Goal: Task Accomplishment & Management: Manage account settings

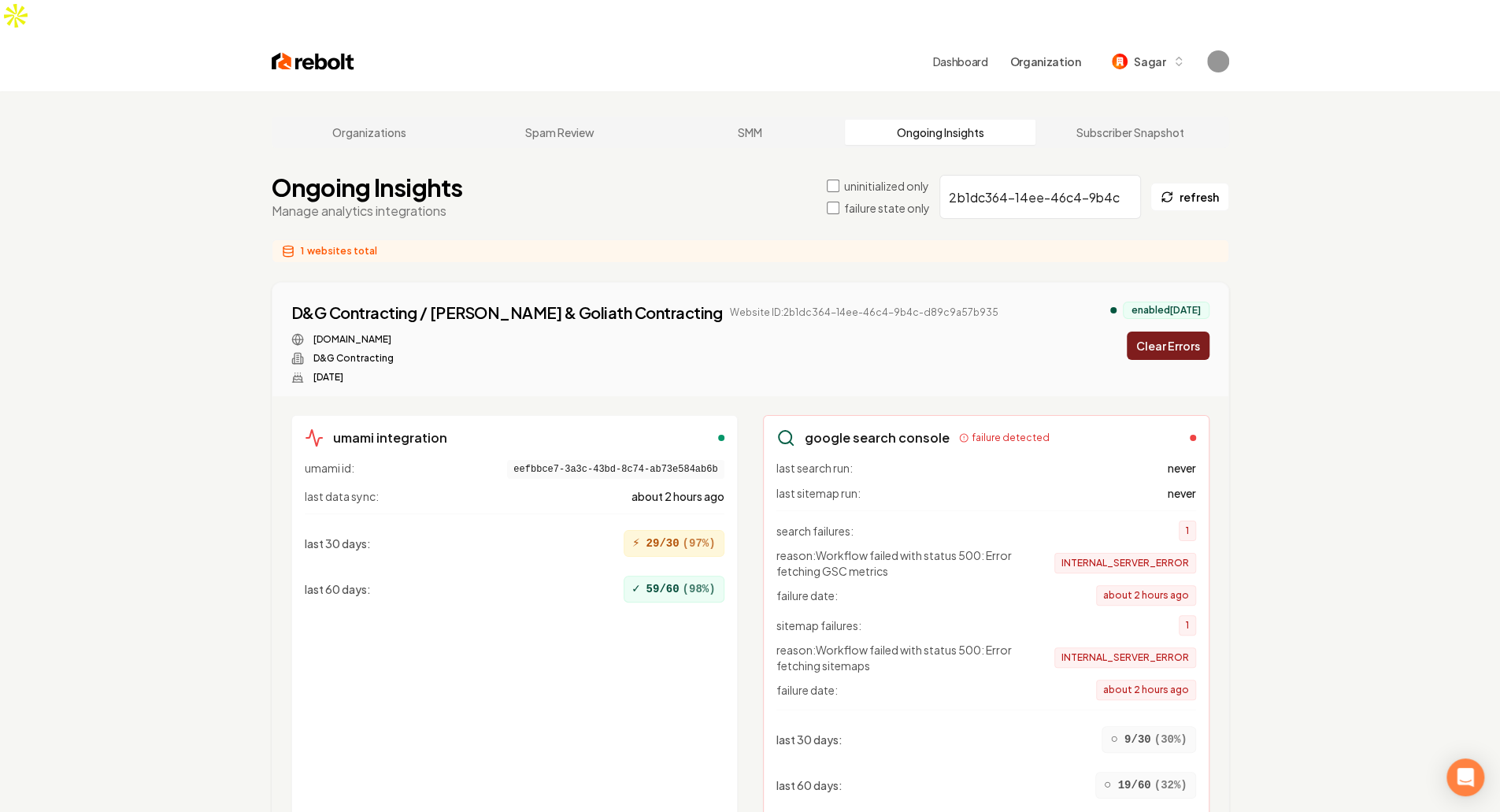
click at [933, 301] on div "D&G Contracting / David & Goliath Contracting Website ID: 2b1dc364-14ee-46c4-9b…" at bounding box center [750, 342] width 918 height 82
click at [1164, 332] on button "Clear Errors" at bounding box center [1167, 346] width 83 height 29
click at [813, 359] on div "D&G Contracting / David & Goliath Contracting Website ID: 2b1dc364-14ee-46c4-9b…" at bounding box center [750, 339] width 956 height 113
click at [735, 333] on div "dngcontracting.com D&G Contracting Jul 15, 2025" at bounding box center [645, 358] width 708 height 50
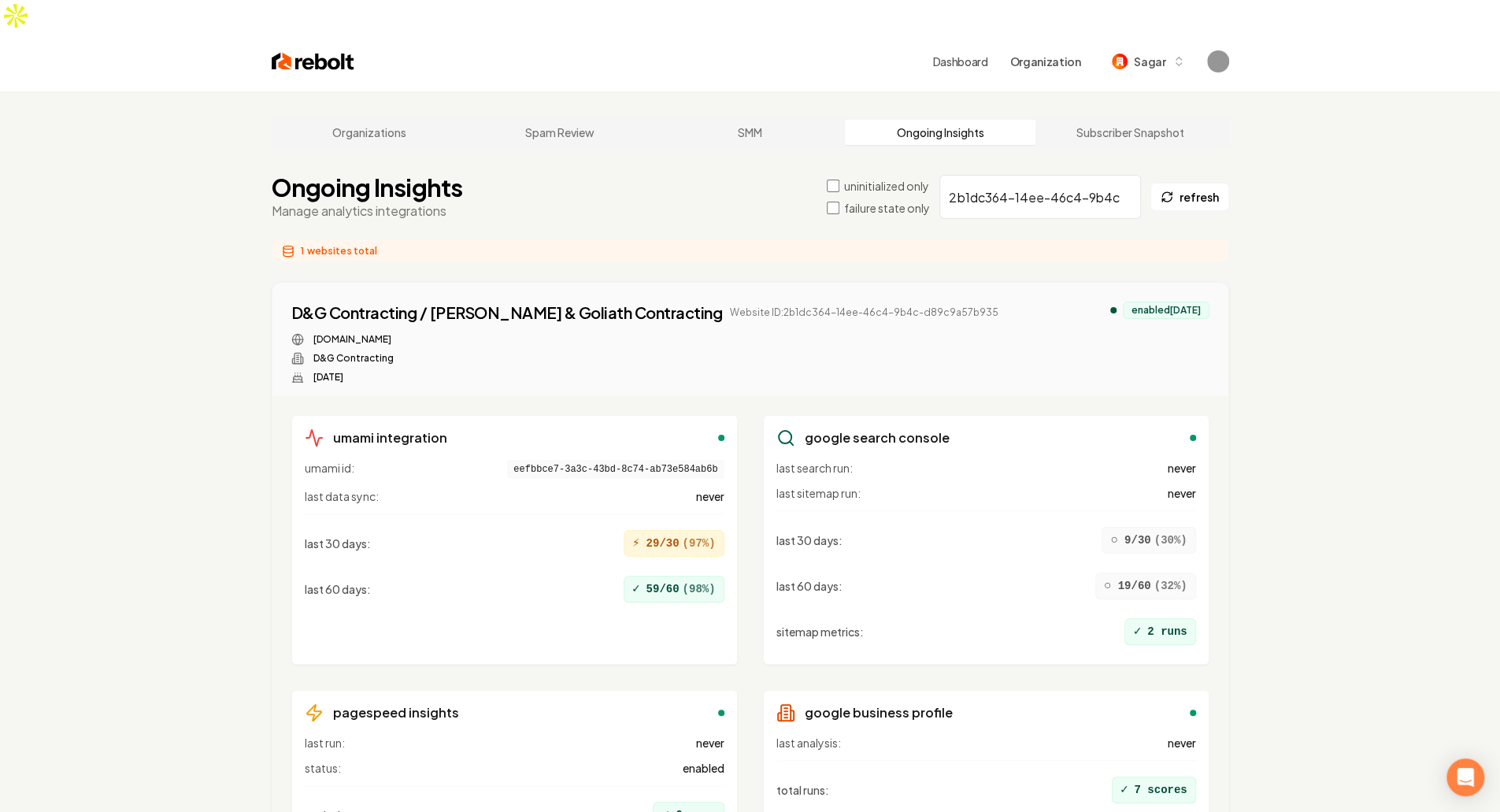
click at [1276, 383] on div "Organizations Spam Review SMM Ongoing Insights Subscriber Snapshot Ongoing Insi…" at bounding box center [750, 518] width 1500 height 854
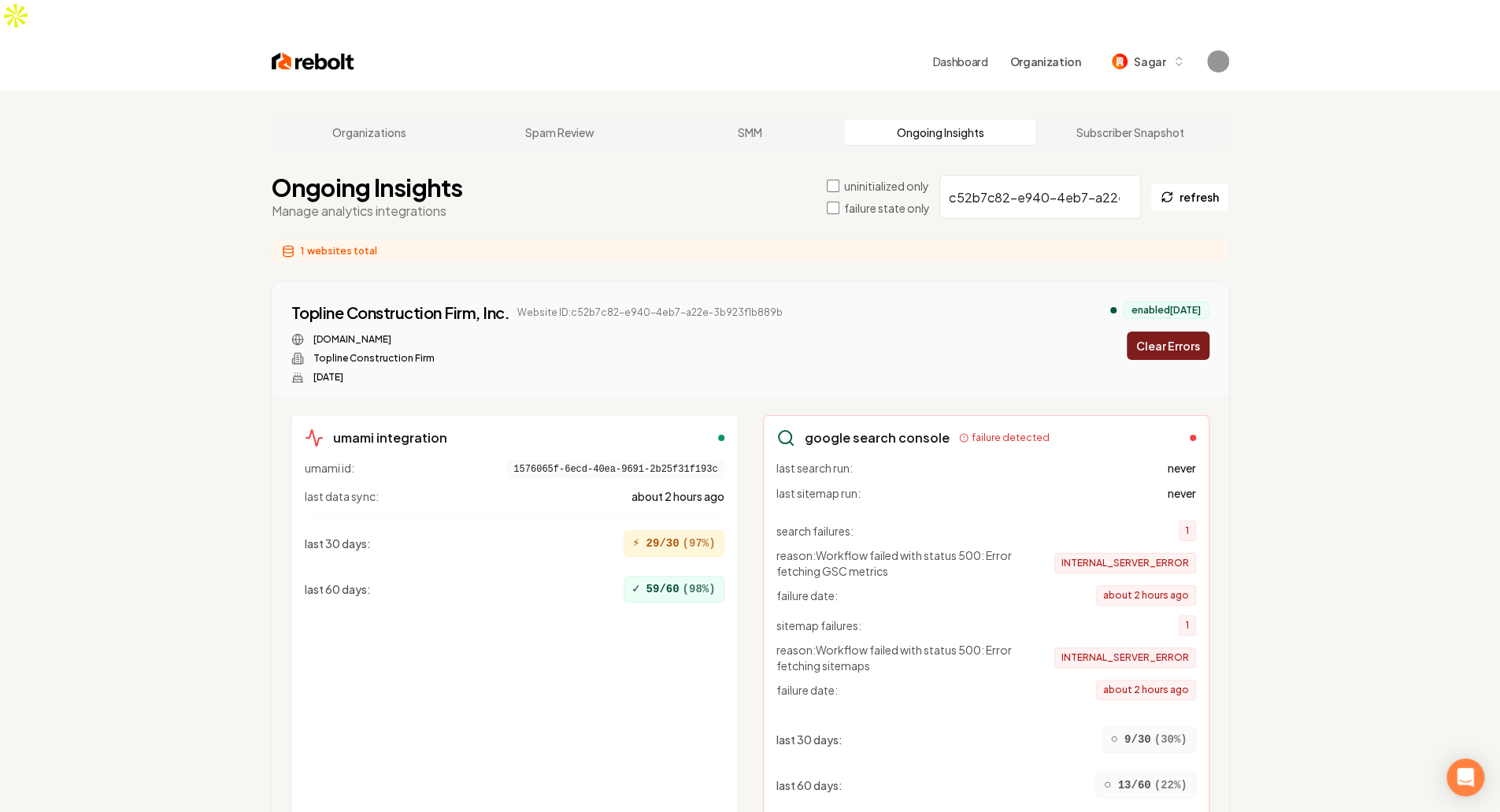
click at [1190, 332] on button "Clear Errors" at bounding box center [1167, 346] width 83 height 29
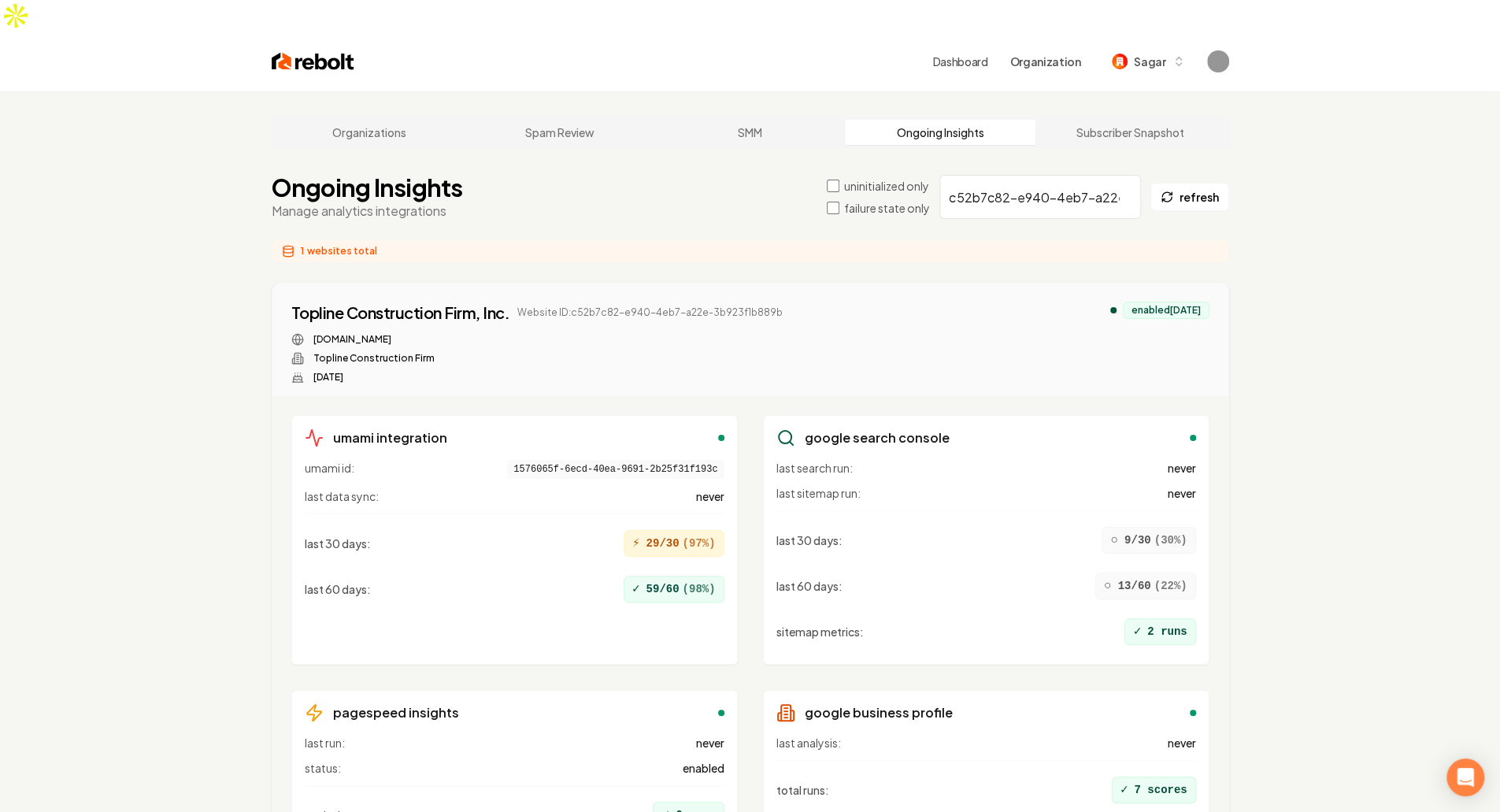
click at [883, 310] on div "Topline Construction Firm, Inc. Website ID: c52b7c82-e940-4eb7-a22e-3b923f1b889…" at bounding box center [750, 342] width 918 height 82
click at [884, 306] on div "Topline Construction Firm, Inc. Website ID: c52b7c82-e940-4eb7-a22e-3b923f1b889…" at bounding box center [750, 342] width 918 height 82
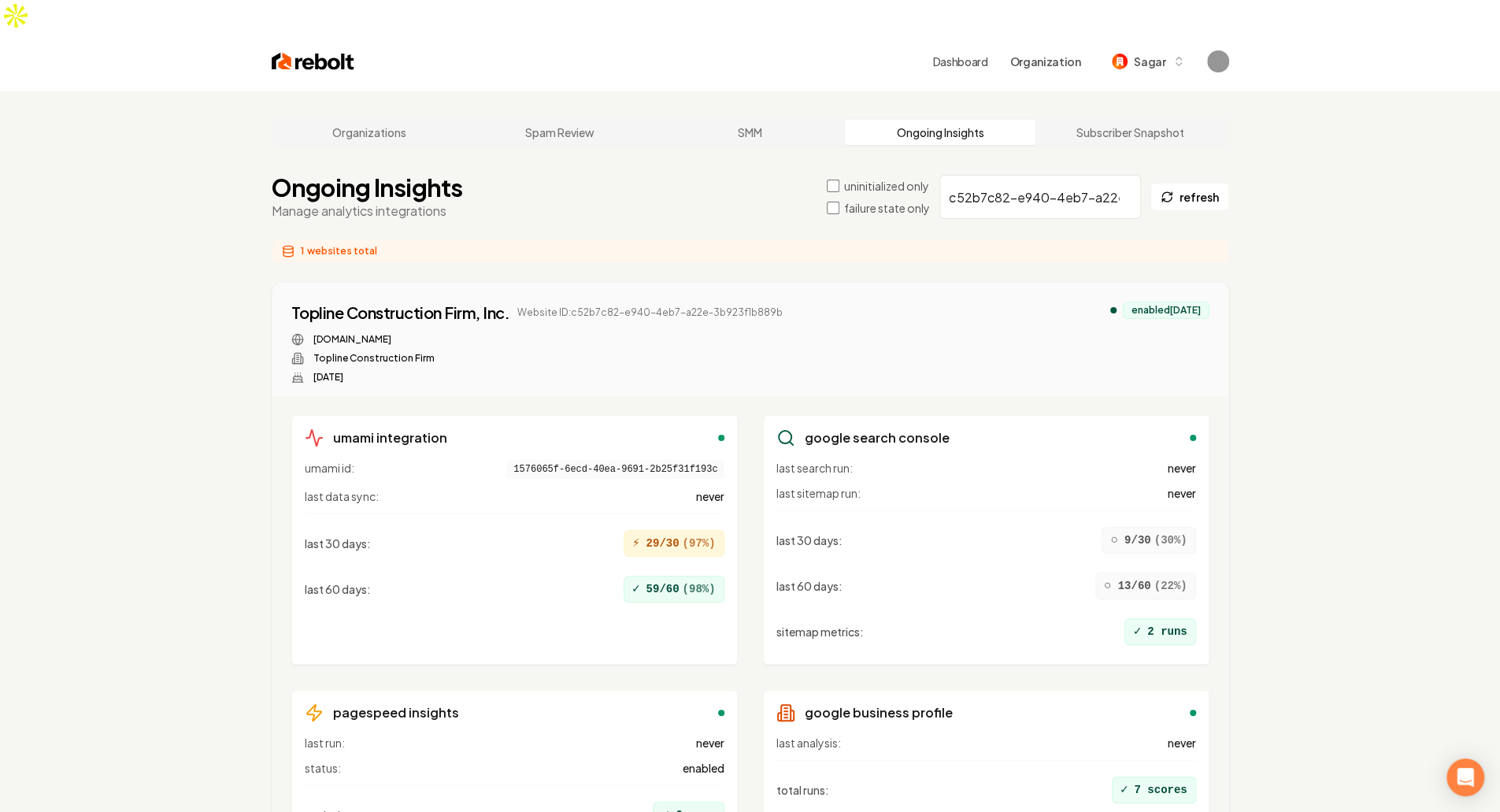
click at [799, 301] on div "Topline Construction Firm, Inc. Website ID: c52b7c82-e940-4eb7-a22e-3b923f1b889…" at bounding box center [750, 342] width 918 height 82
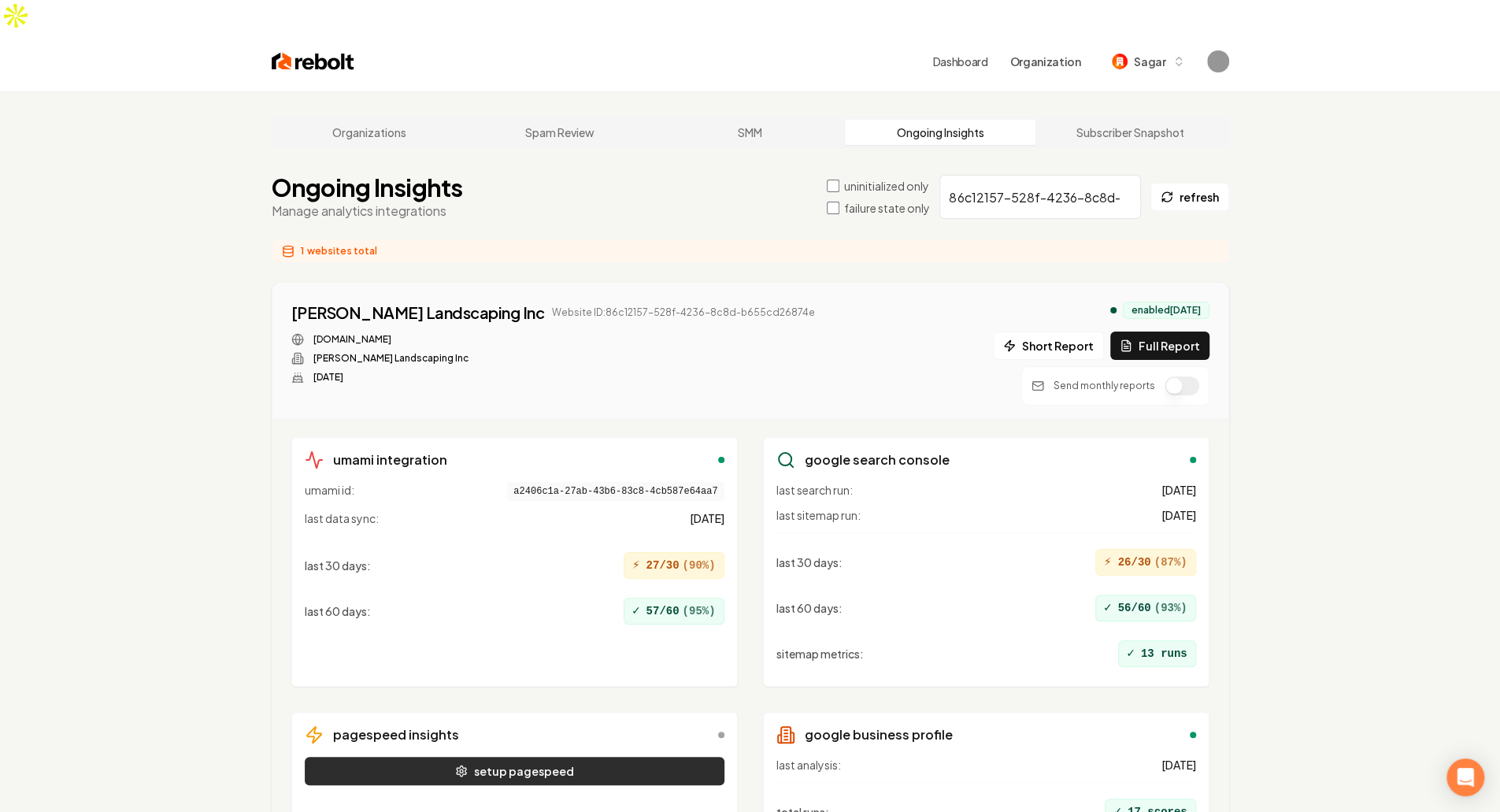
click at [539, 756] on button "setup pagespeed" at bounding box center [514, 770] width 420 height 29
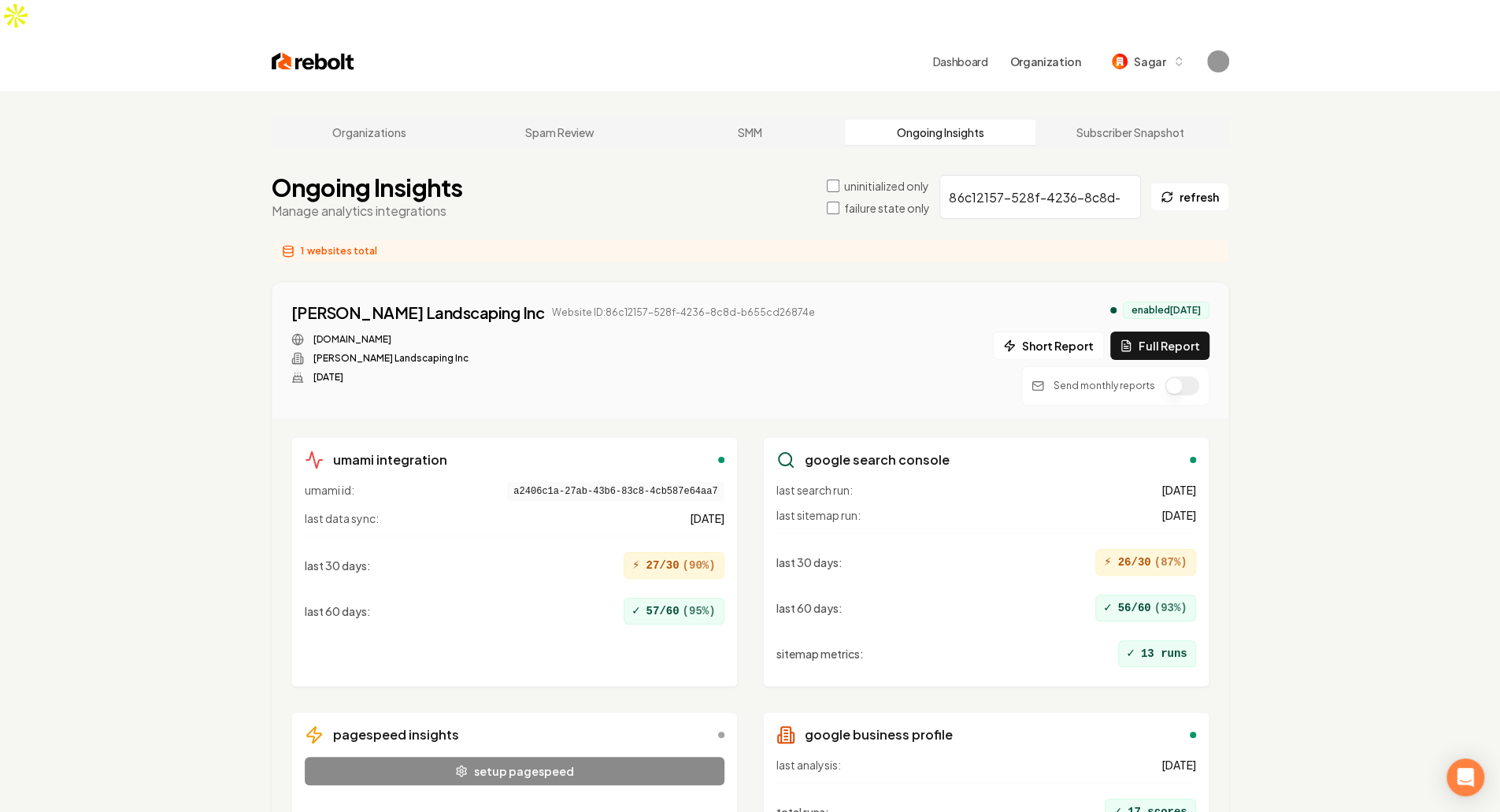
scroll to position [120, 0]
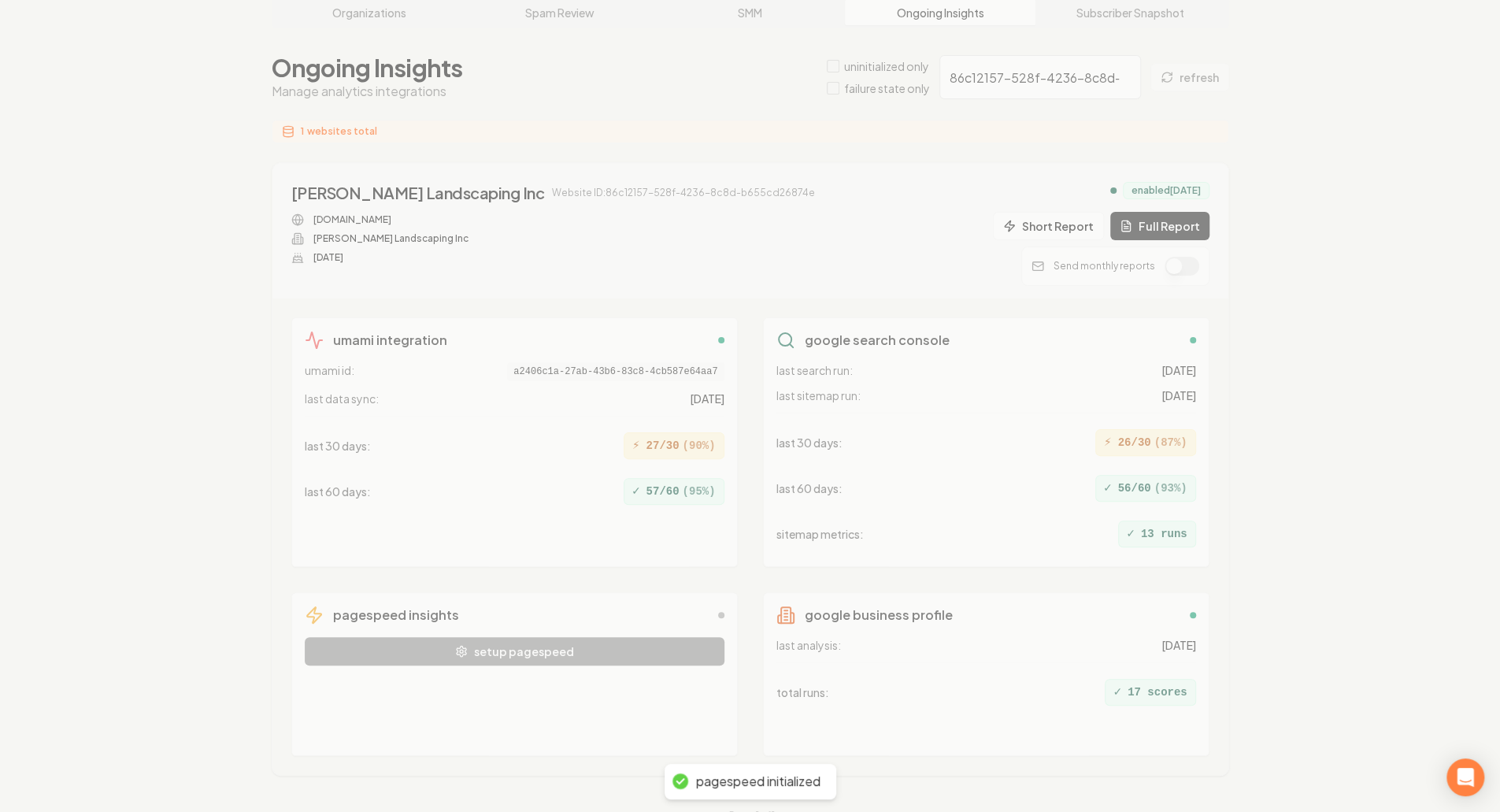
click at [526, 418] on div "Organizations Spam Review SMM Ongoing Insights Subscriber Snapshot Ongoing Insi…" at bounding box center [750, 409] width 1500 height 876
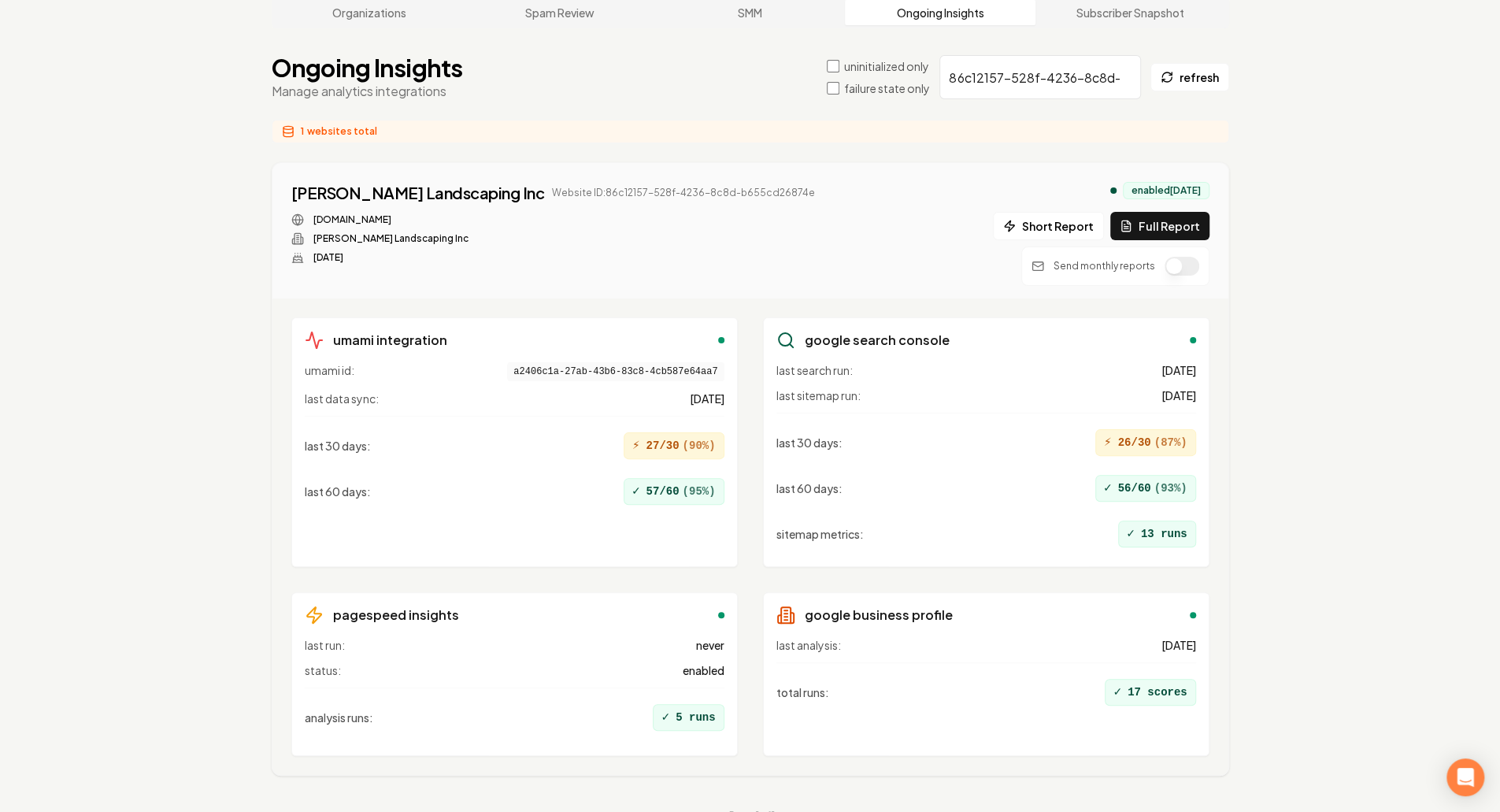
click at [1188, 257] on button "button" at bounding box center [1181, 266] width 34 height 19
click at [1242, 319] on div "Organizations Spam Review SMM Ongoing Insights Subscriber Snapshot Ongoing Insi…" at bounding box center [750, 409] width 1500 height 876
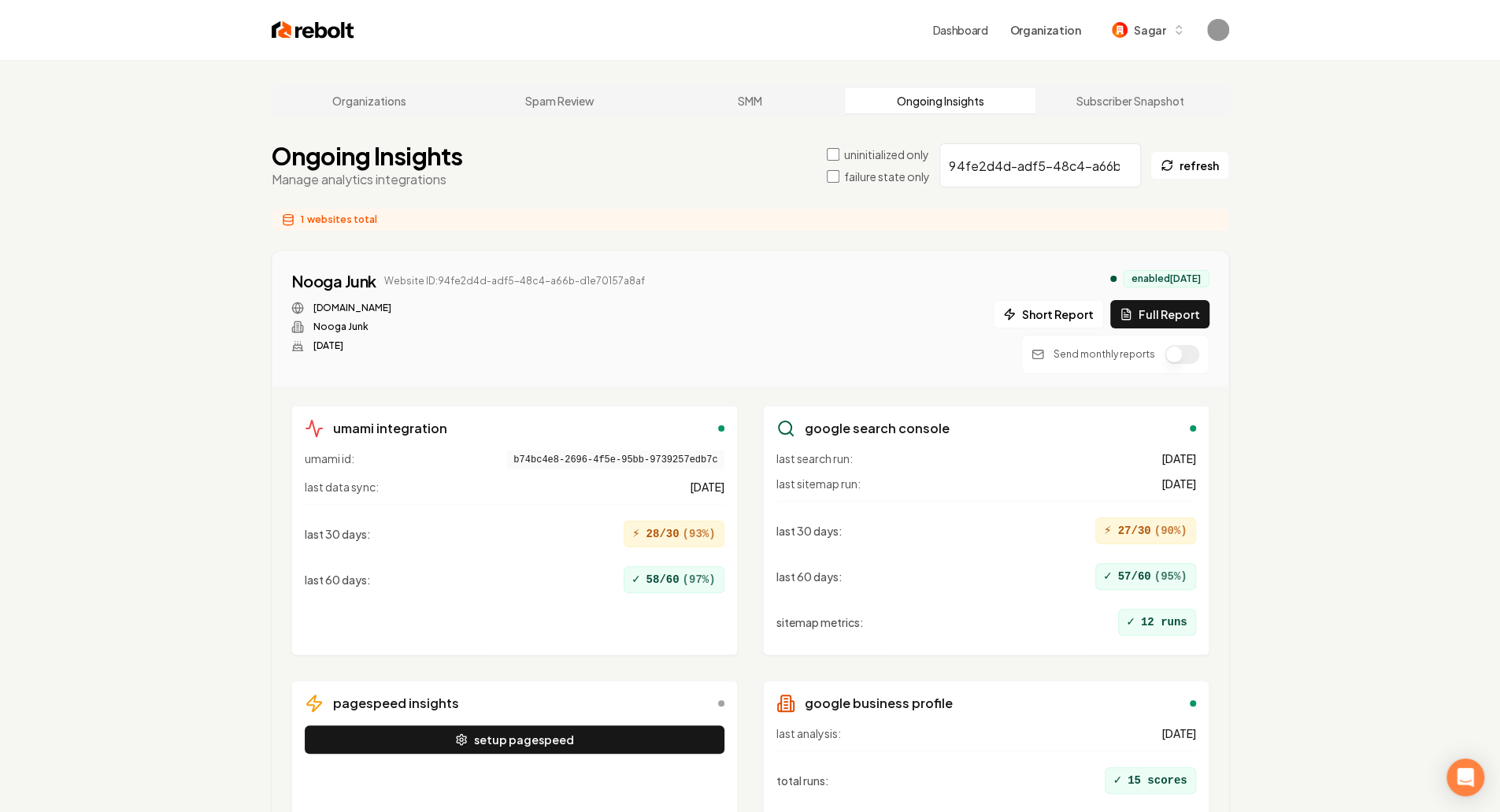
scroll to position [120, 0]
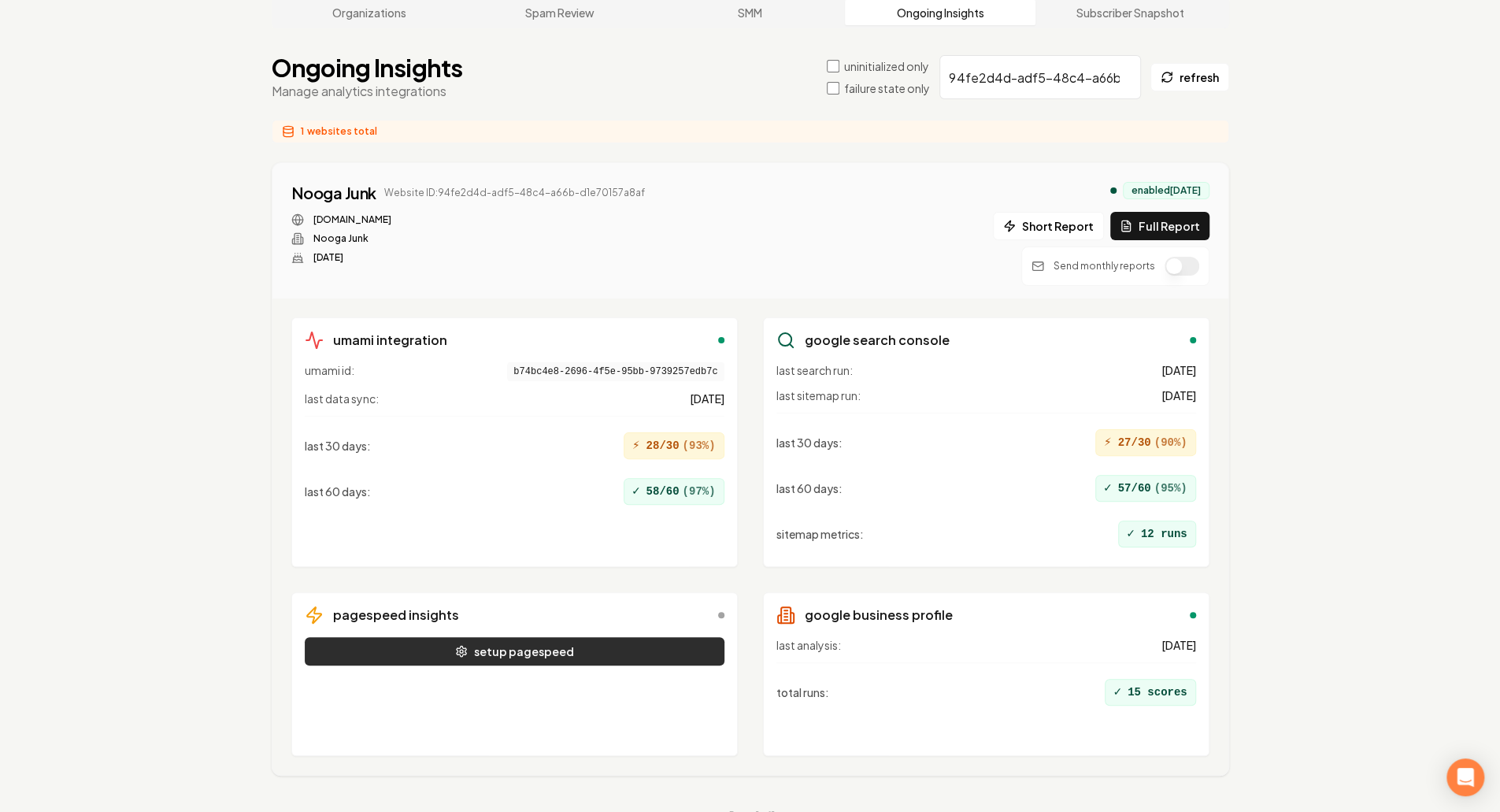
click at [582, 637] on button "setup pagespeed" at bounding box center [514, 651] width 420 height 29
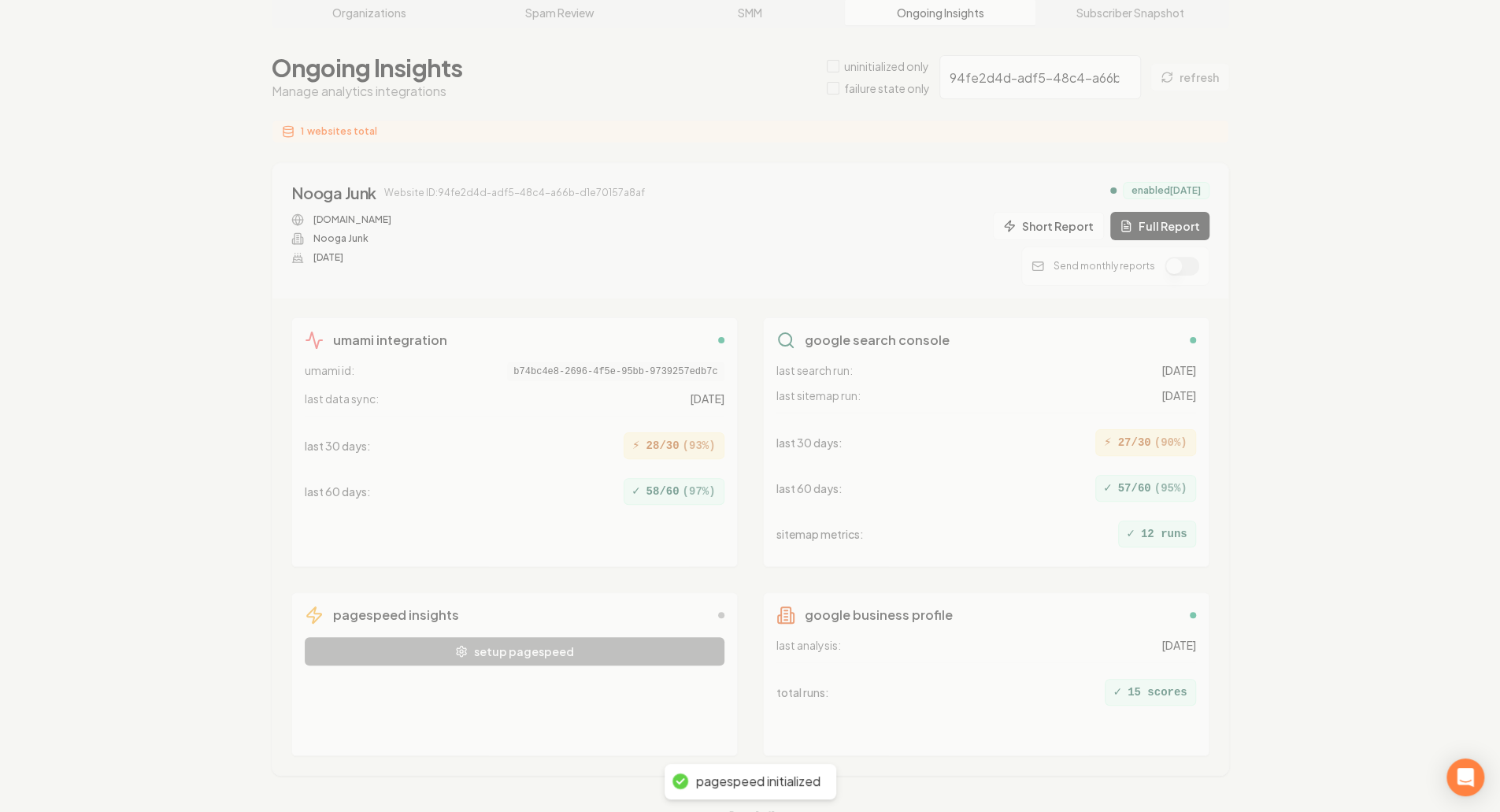
click at [1182, 240] on div "Organizations Spam Review SMM Ongoing Insights Subscriber Snapshot Ongoing Insi…" at bounding box center [750, 409] width 1500 height 876
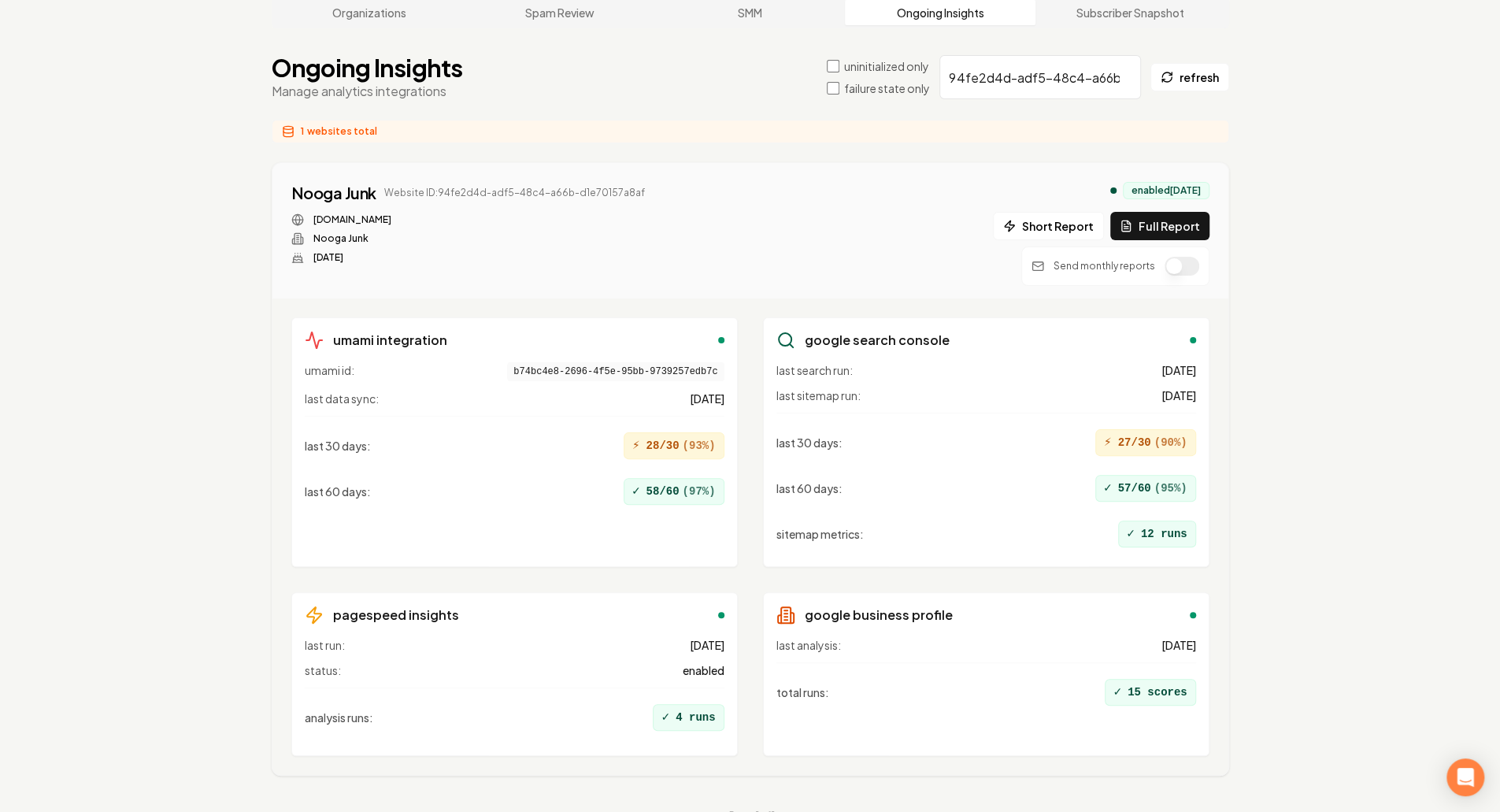
click at [1223, 402] on div "umami integration umami id: b74bc4e8-2696-4f5e-95bb-9739257edb7c last data sync…" at bounding box center [750, 536] width 956 height 476
click at [1187, 246] on div "Send monthly reports" at bounding box center [1115, 266] width 188 height 39
click at [1187, 257] on button "button" at bounding box center [1181, 266] width 34 height 19
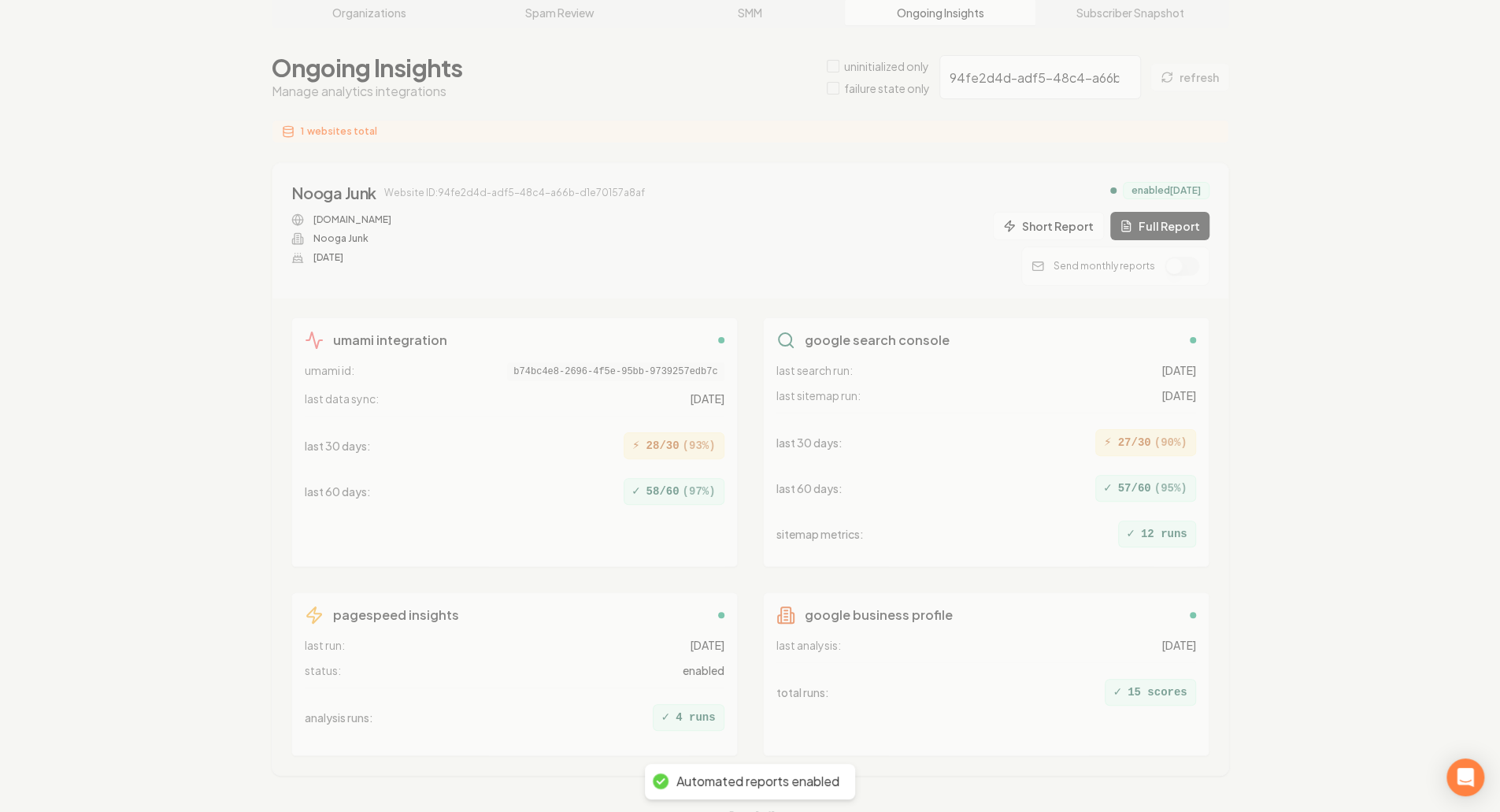
click at [1337, 318] on div "Organizations Spam Review SMM Ongoing Insights Subscriber Snapshot Ongoing Insi…" at bounding box center [750, 409] width 1500 height 876
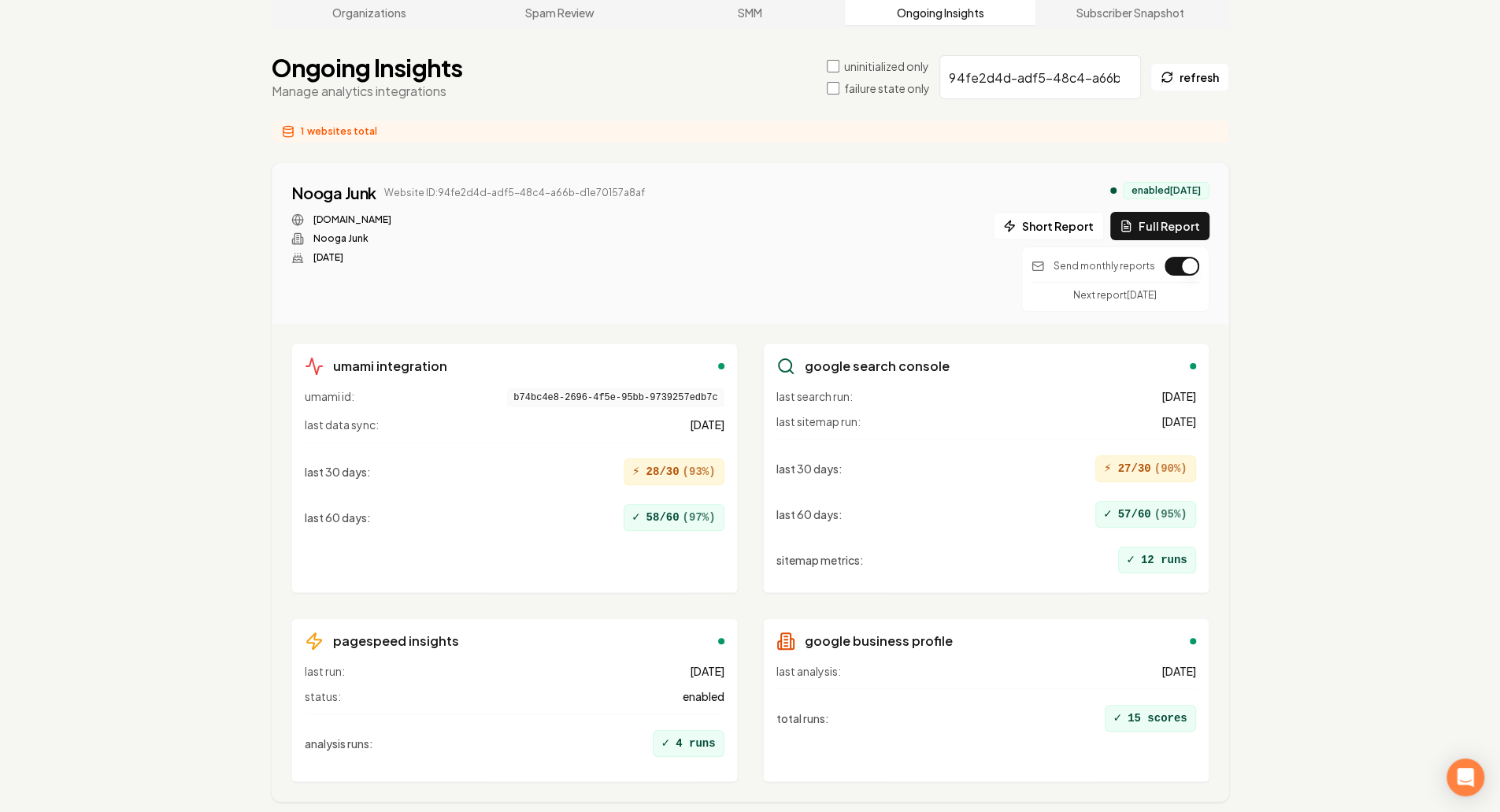
click at [1337, 318] on div "Organizations Spam Review SMM Ongoing Insights Subscriber Snapshot Ongoing Insi…" at bounding box center [750, 422] width 1500 height 902
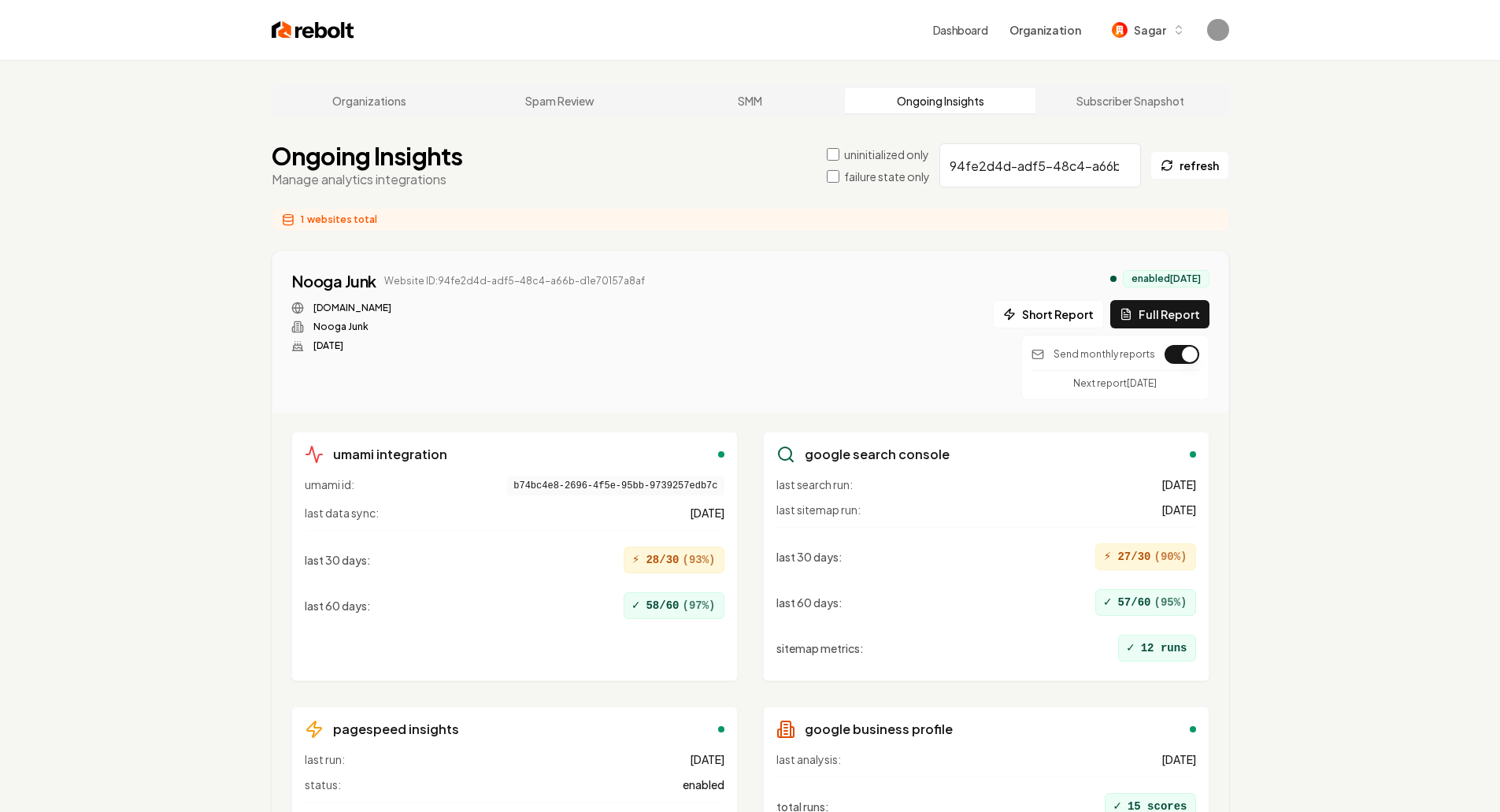
click at [1276, 383] on div "Organizations Spam Review SMM Ongoing Insights Subscriber Snapshot Ongoing Insi…" at bounding box center [750, 511] width 1500 height 902
